Goal: Task Accomplishment & Management: Manage account settings

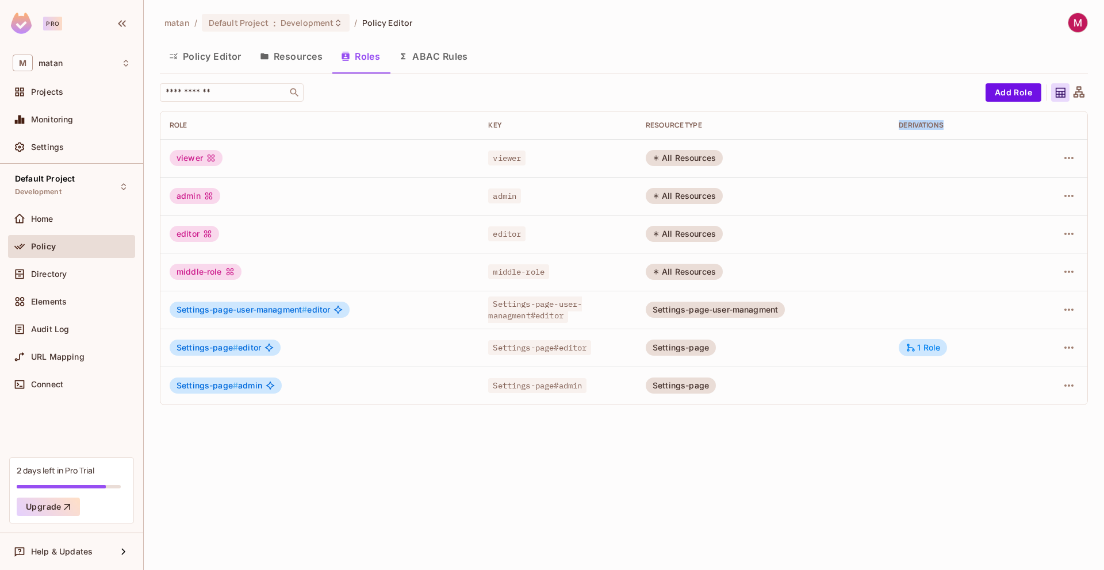
click at [220, 60] on button "Policy Editor" at bounding box center [205, 56] width 91 height 29
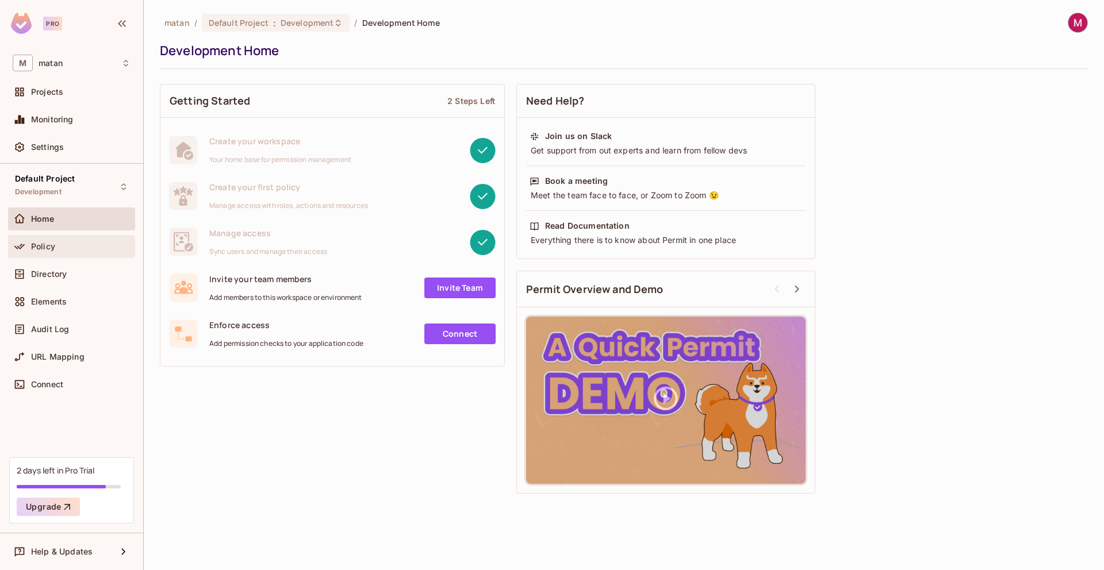
click at [55, 246] on div "Policy" at bounding box center [80, 246] width 99 height 9
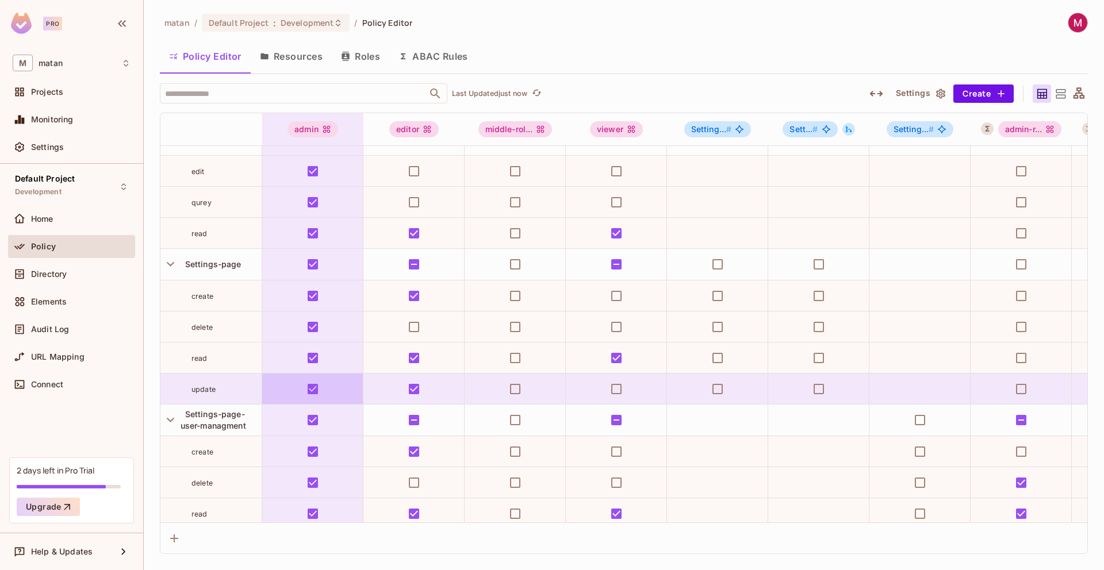
scroll to position [68, 0]
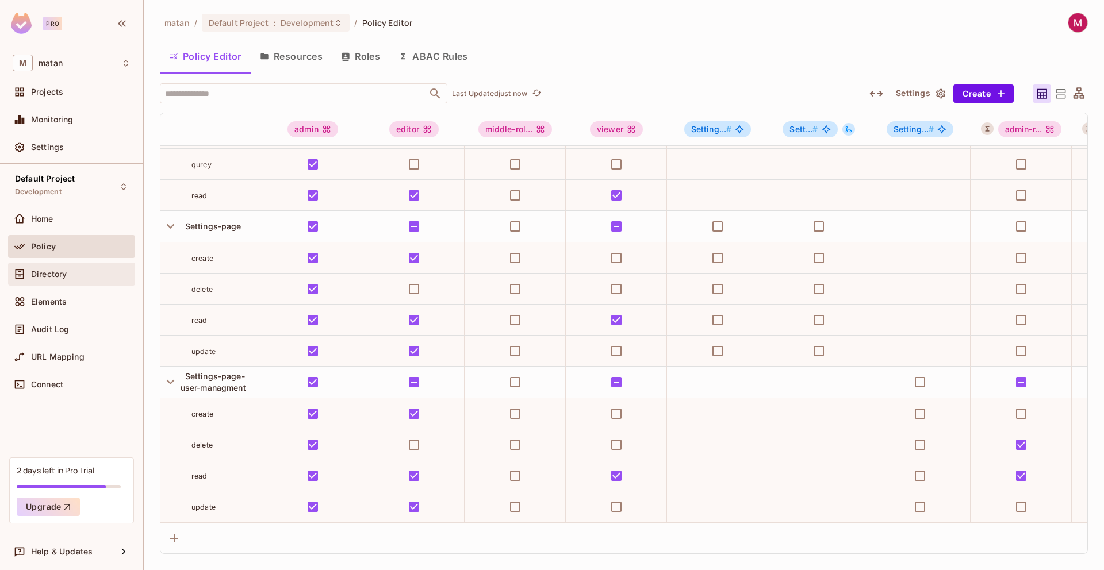
click at [62, 275] on span "Directory" at bounding box center [49, 274] width 36 height 9
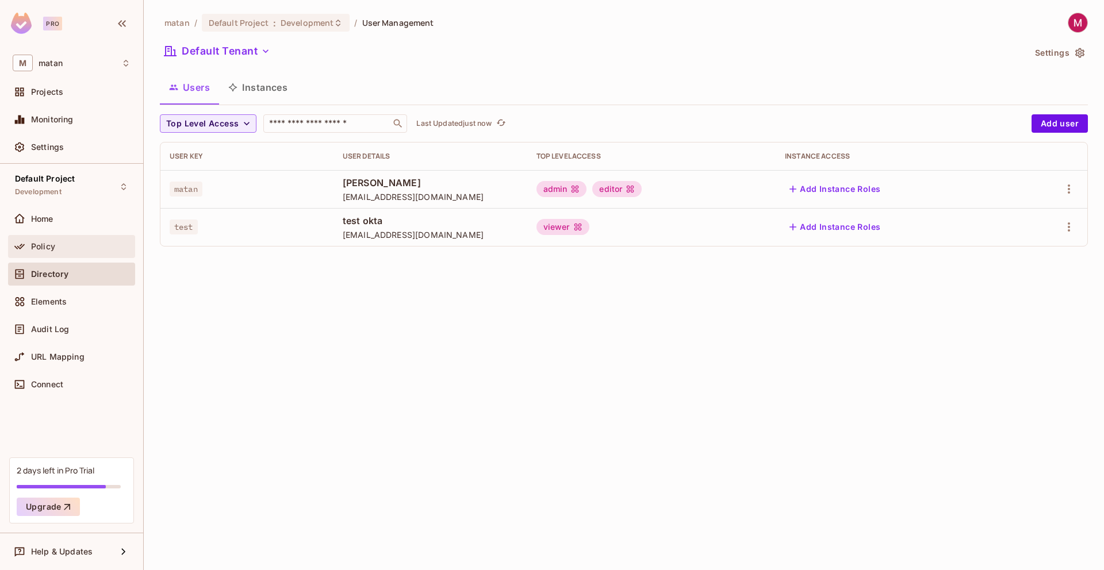
click at [55, 244] on div "Policy" at bounding box center [80, 246] width 99 height 9
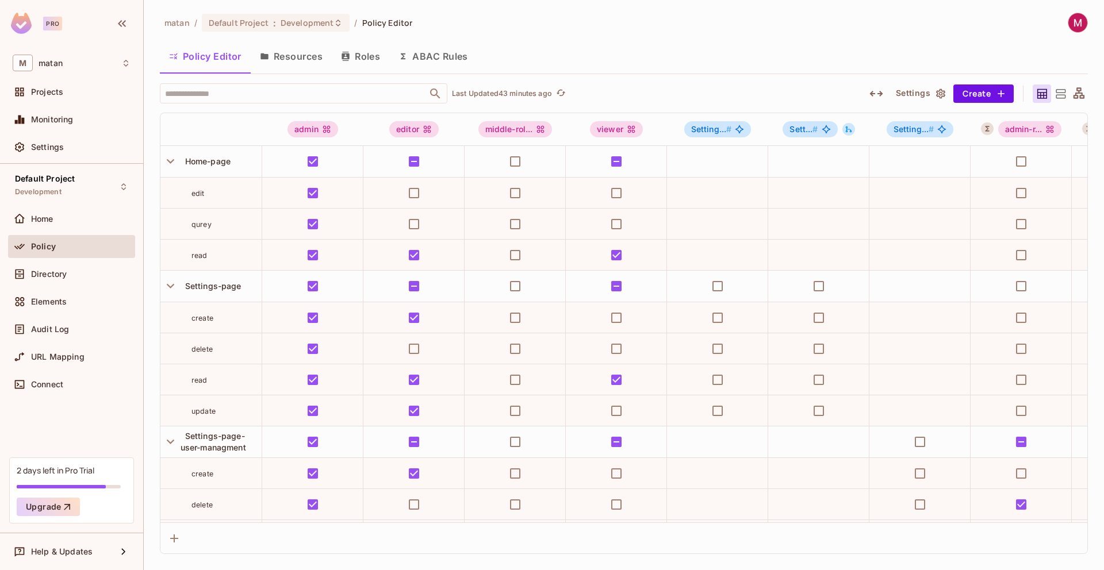
click at [398, 58] on button "ABAC Rules" at bounding box center [433, 56] width 88 height 29
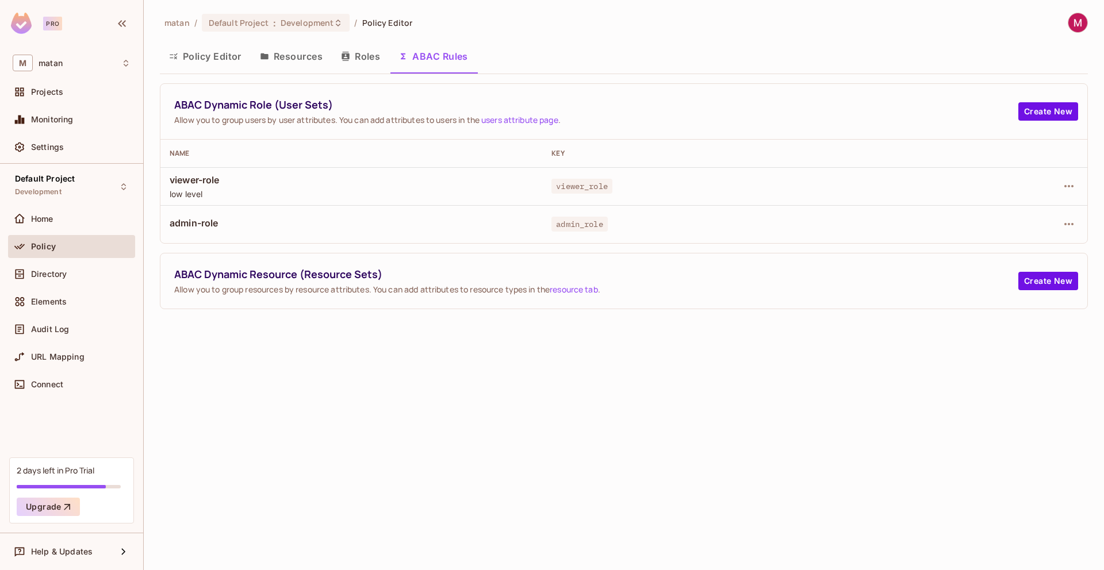
click at [369, 58] on button "Roles" at bounding box center [361, 56] width 58 height 29
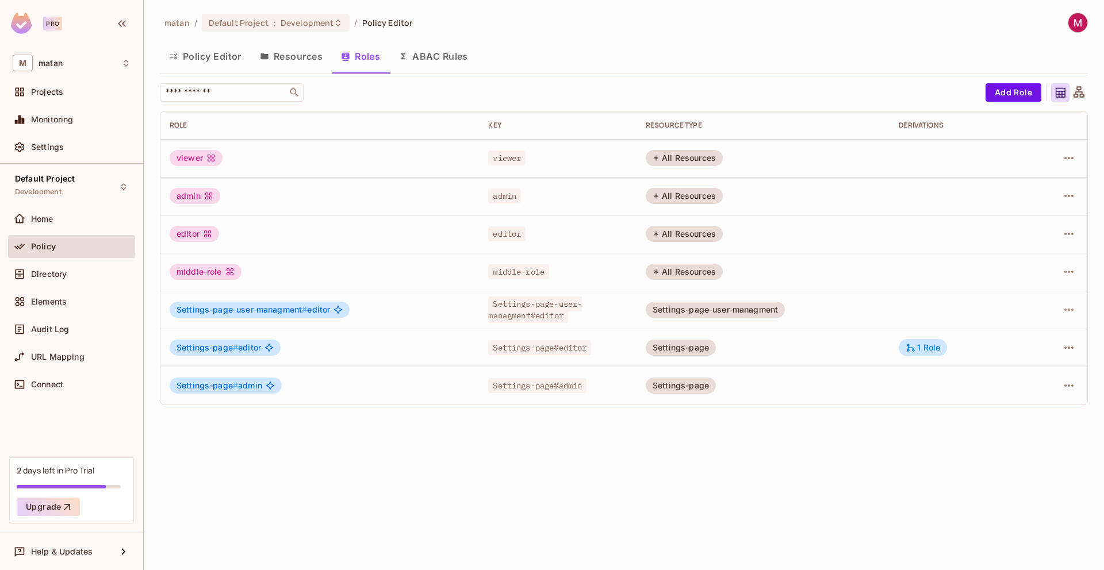
click at [294, 52] on button "Resources" at bounding box center [291, 56] width 81 height 29
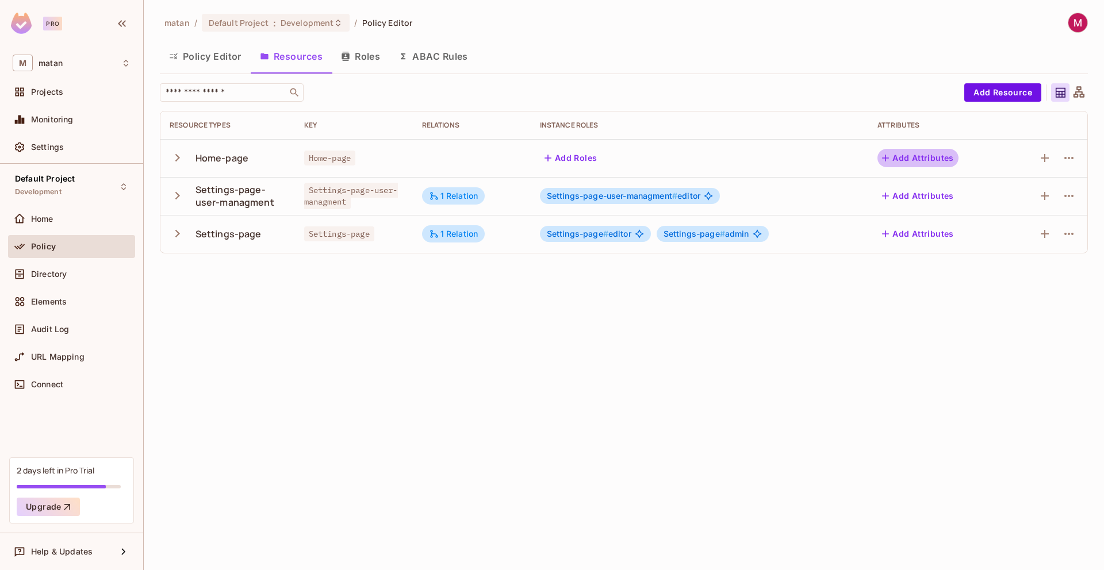
click at [905, 158] on button "Add Attributes" at bounding box center [917, 158] width 81 height 18
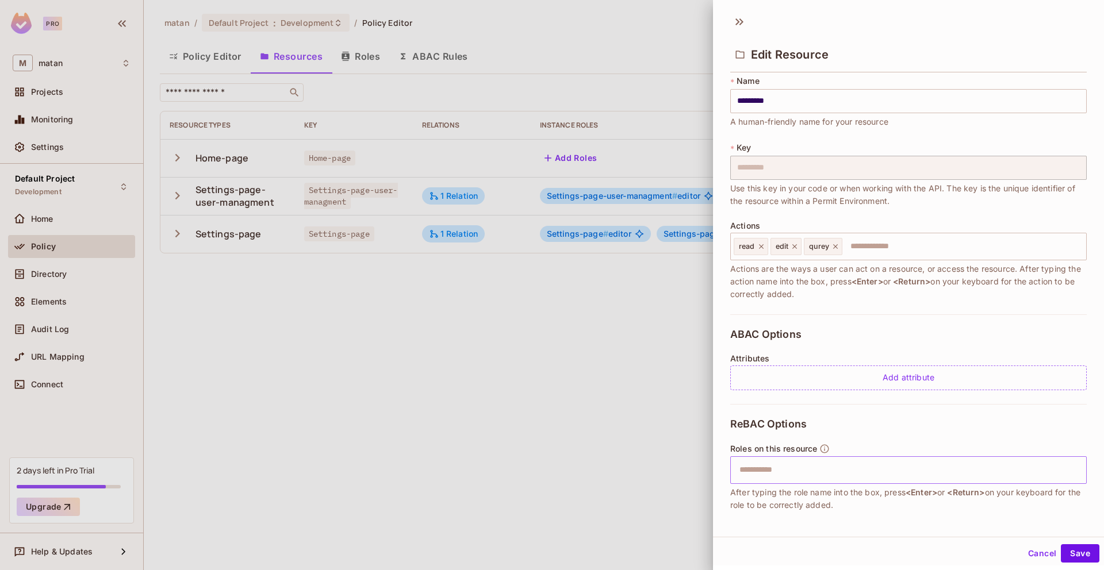
scroll to position [62, 0]
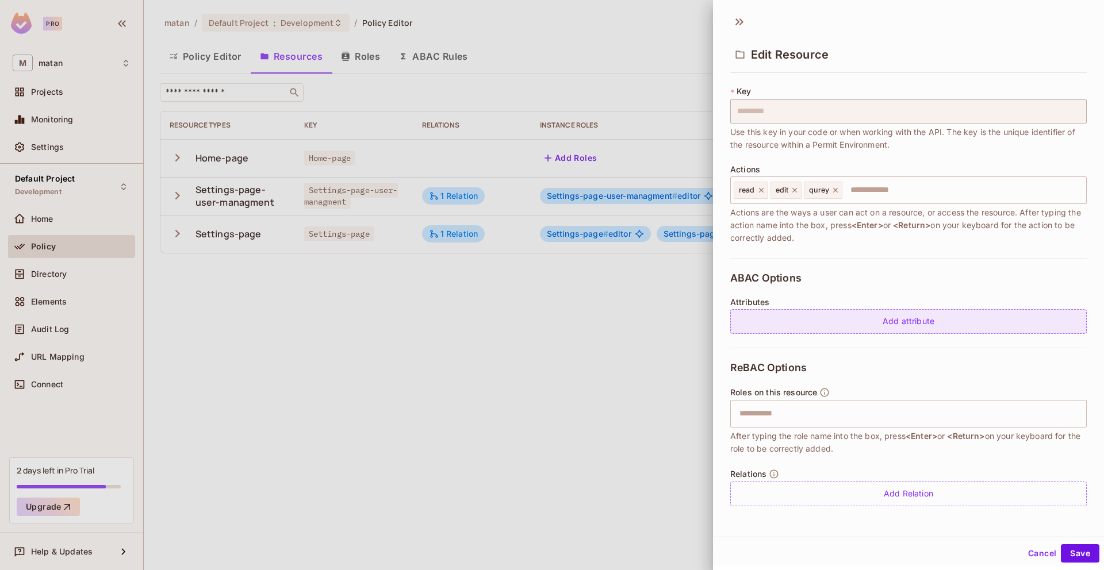
click at [900, 321] on div "Add attribute" at bounding box center [908, 321] width 357 height 25
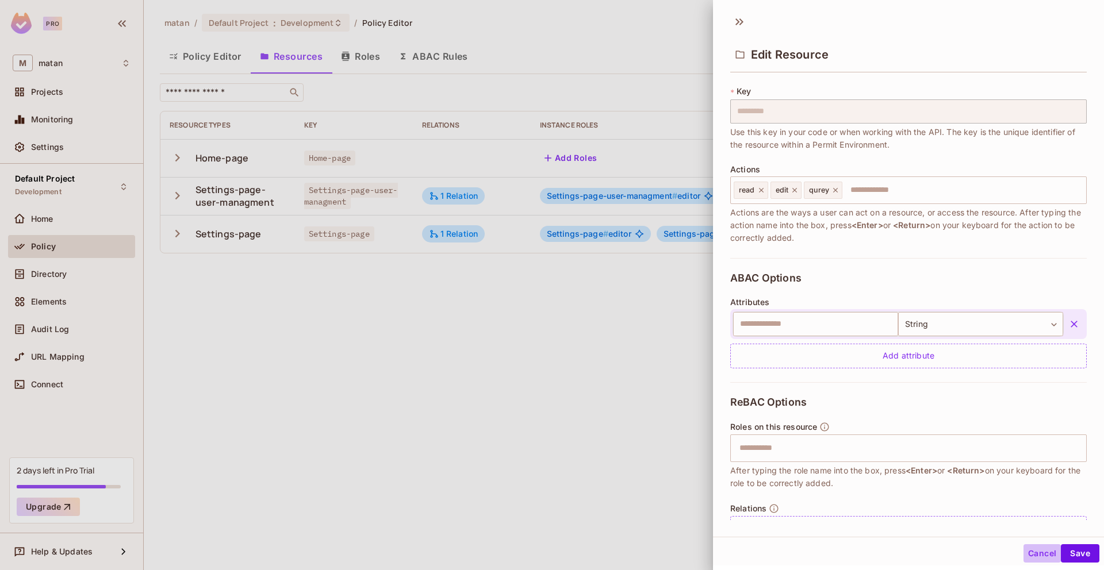
click at [1028, 555] on button "Cancel" at bounding box center [1042, 554] width 37 height 18
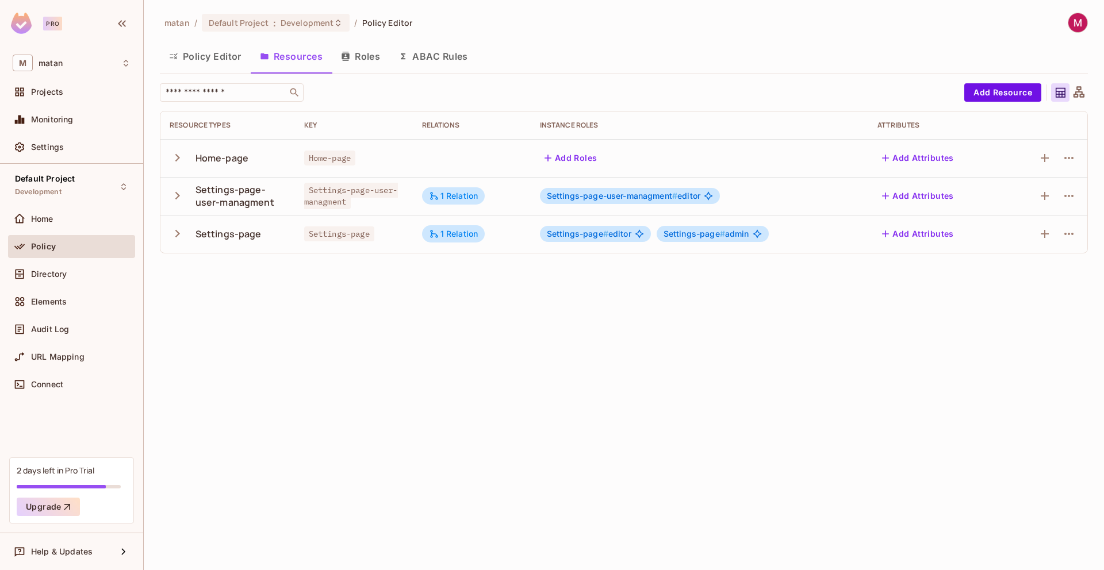
click at [597, 388] on div "matan / Default Project : Development / Policy Editor Policy Editor Resources R…" at bounding box center [624, 285] width 960 height 570
click at [318, 355] on div "matan / Default Project : Development / Policy Editor Policy Editor Resources R…" at bounding box center [624, 285] width 960 height 570
click at [359, 58] on button "Roles" at bounding box center [361, 56] width 58 height 29
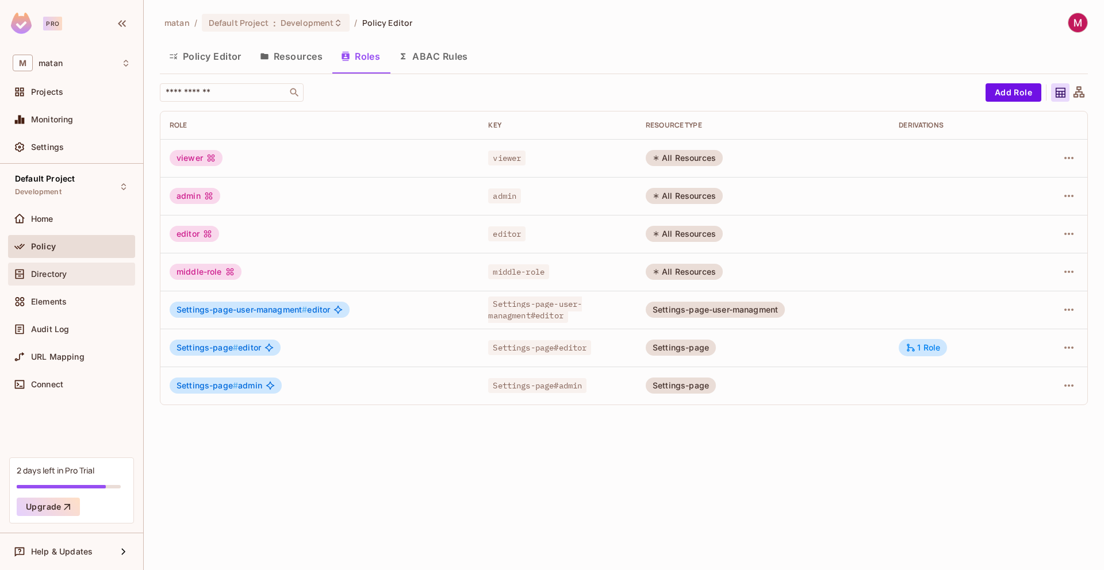
click at [63, 277] on span "Directory" at bounding box center [49, 274] width 36 height 9
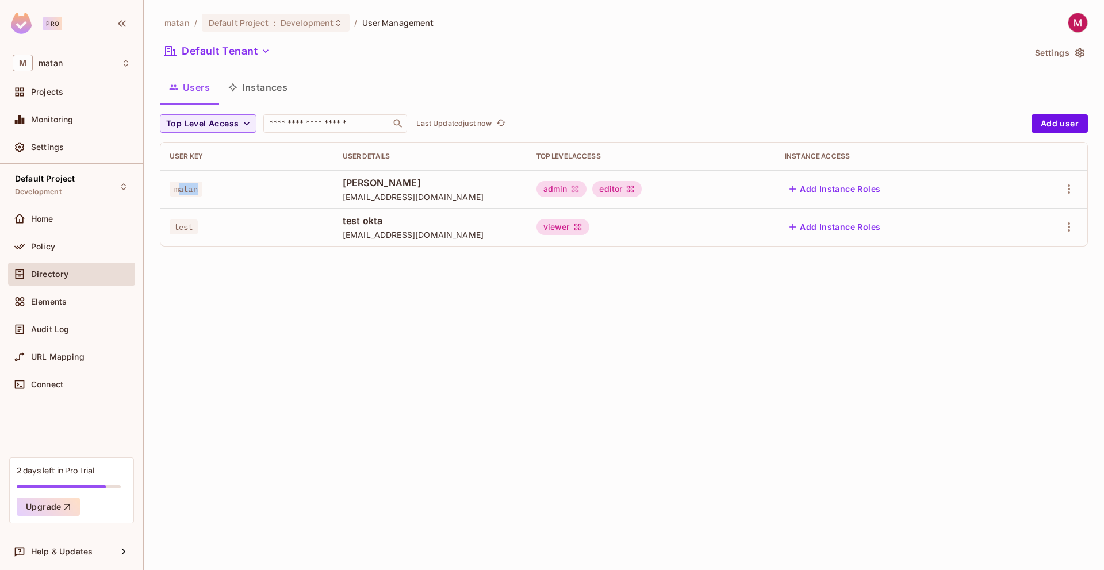
drag, startPoint x: 177, startPoint y: 192, endPoint x: 200, endPoint y: 191, distance: 23.0
click at [200, 191] on span "matan" at bounding box center [186, 189] width 33 height 15
click at [210, 193] on div "matan" at bounding box center [247, 189] width 155 height 12
drag, startPoint x: 170, startPoint y: 191, endPoint x: 248, endPoint y: 196, distance: 77.7
click at [224, 193] on div "matan" at bounding box center [247, 189] width 155 height 12
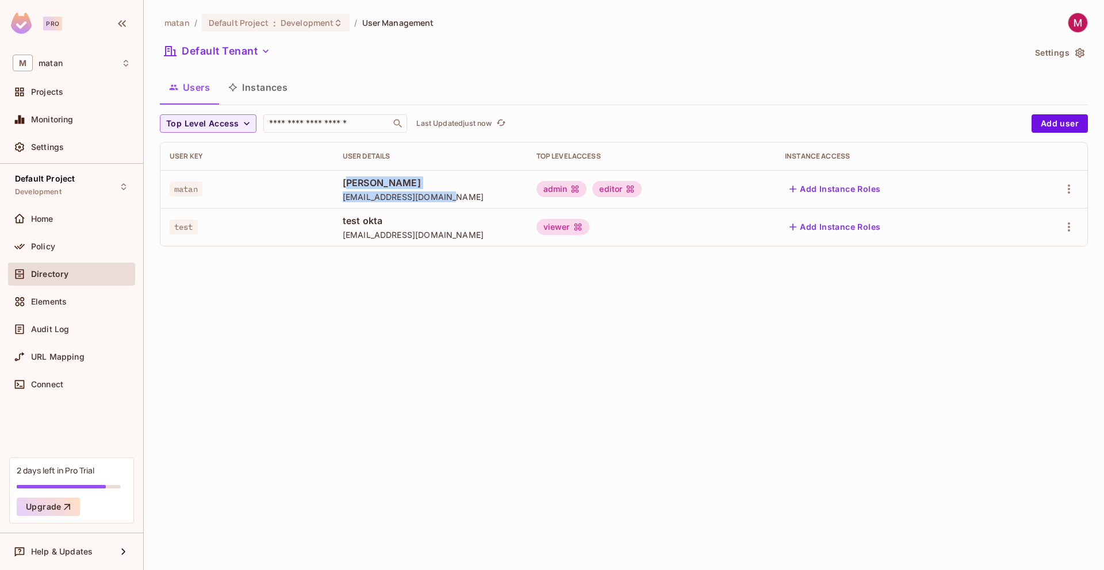
drag, startPoint x: 342, startPoint y: 185, endPoint x: 451, endPoint y: 205, distance: 111.1
click at [449, 206] on td "matan [PERSON_NAME] [PERSON_NAME][EMAIL_ADDRESS][DOMAIN_NAME]" at bounding box center [431, 189] width 194 height 38
click at [527, 183] on td "matan [PERSON_NAME] [PERSON_NAME][EMAIL_ADDRESS][DOMAIN_NAME]" at bounding box center [431, 189] width 194 height 38
